Goal: Transaction & Acquisition: Purchase product/service

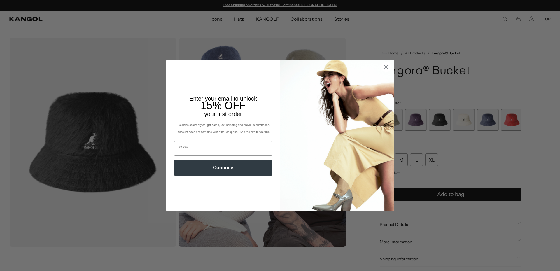
click at [384, 67] on circle "Close dialog" at bounding box center [387, 67] width 10 height 10
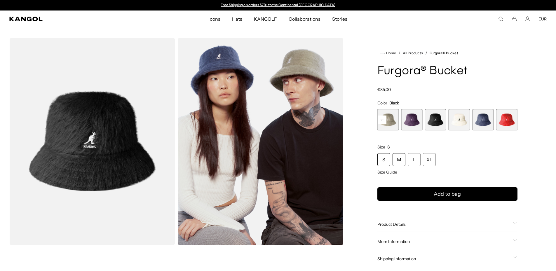
click at [395, 161] on div "M" at bounding box center [398, 159] width 13 height 13
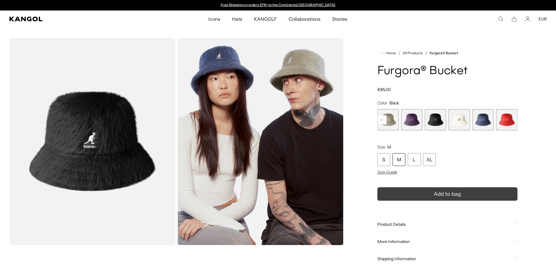
click at [401, 194] on button "Add to bag" at bounding box center [447, 193] width 140 height 13
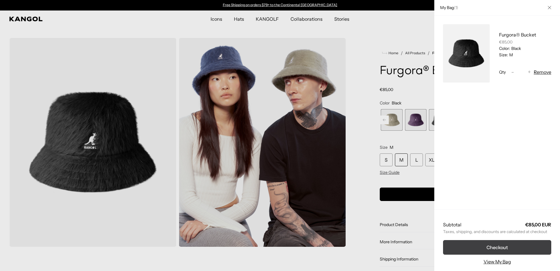
click at [494, 244] on button "Checkout" at bounding box center [497, 247] width 108 height 15
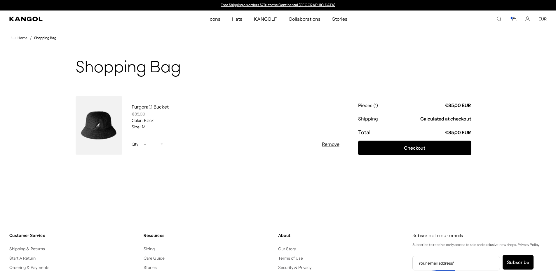
click at [331, 145] on button "Remove" at bounding box center [331, 144] width 18 height 7
